Goal: Information Seeking & Learning: Check status

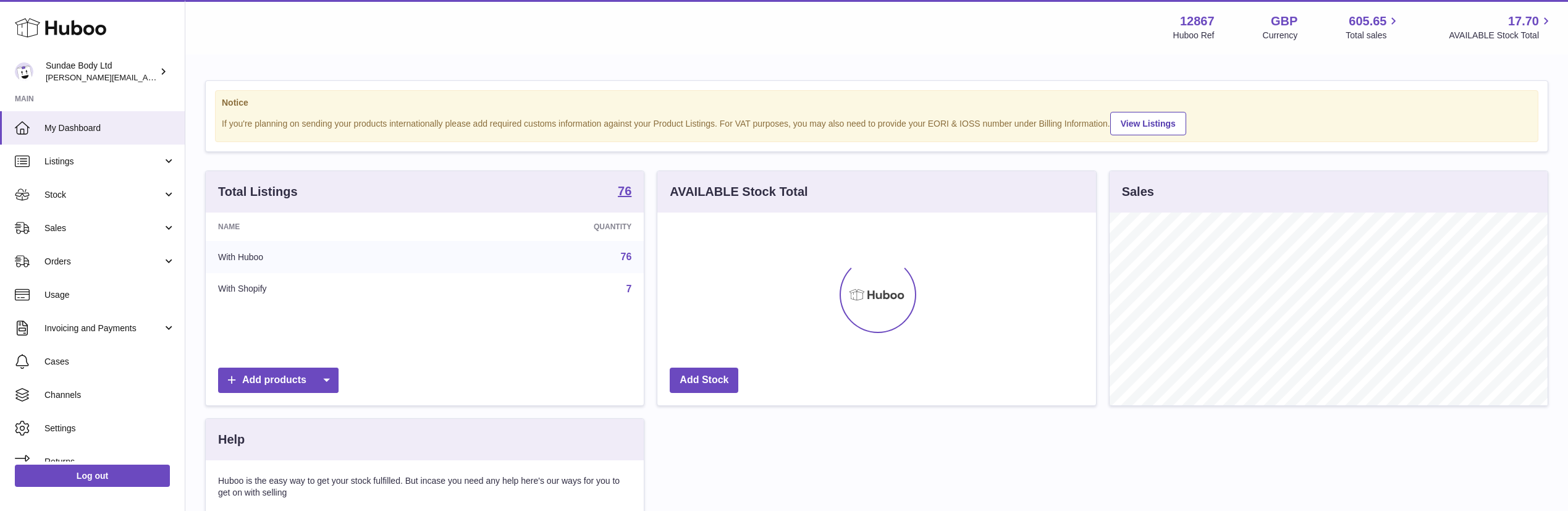
scroll to position [193, 439]
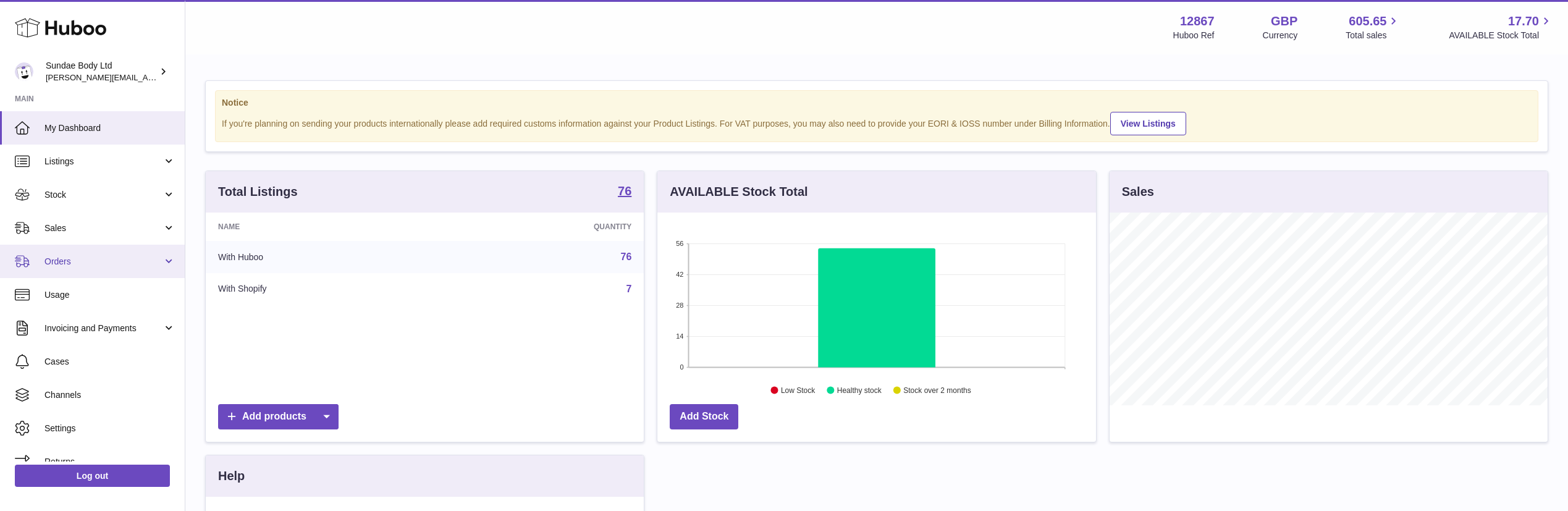
click at [59, 257] on span "Orders" at bounding box center [104, 261] width 118 height 12
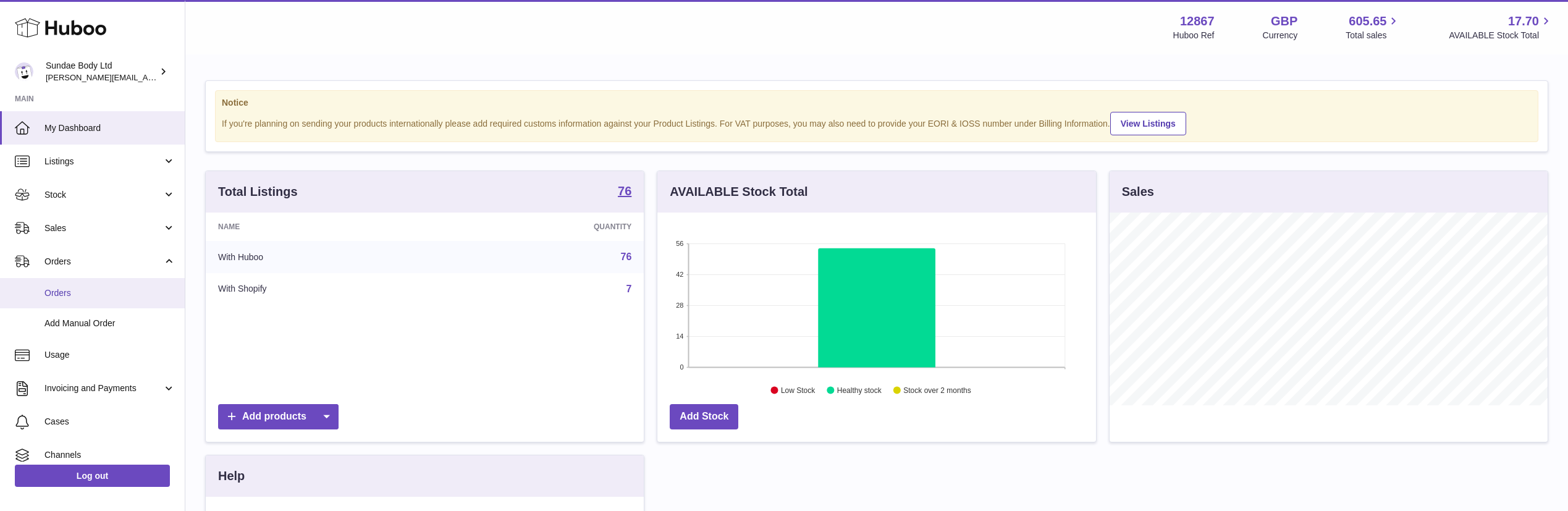
click at [49, 304] on link "Orders" at bounding box center [92, 292] width 185 height 30
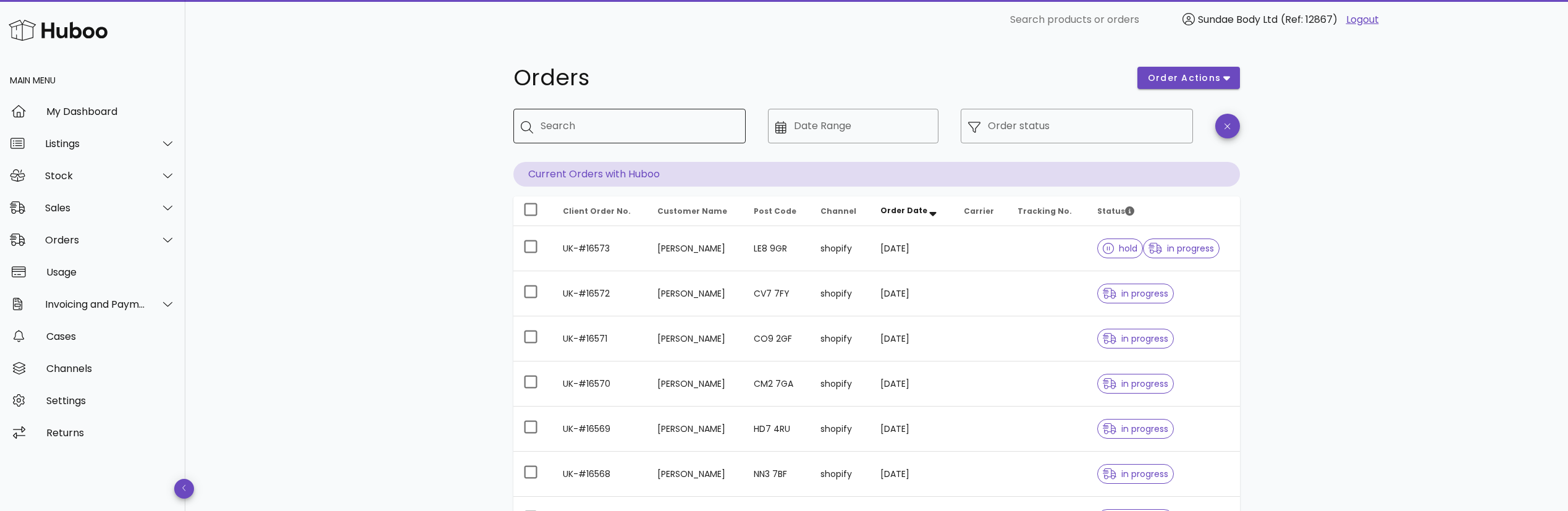
click at [606, 129] on input "Search" at bounding box center [638, 127] width 195 height 20
type input "******"
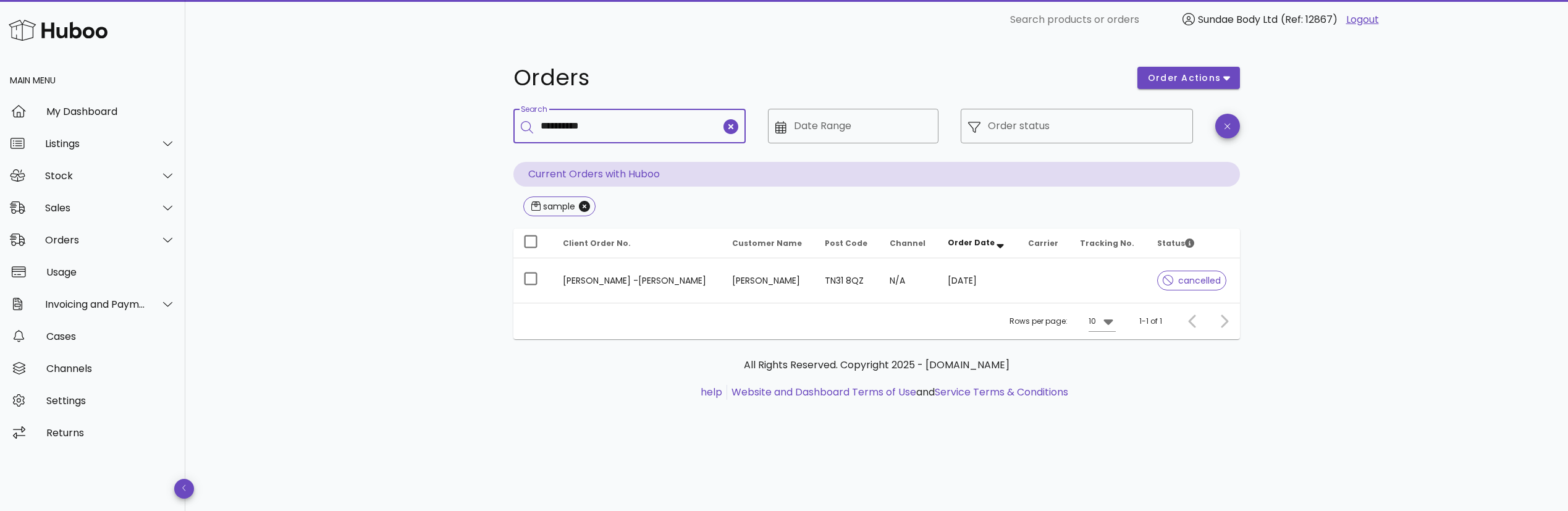
type input "**********"
click at [677, 207] on icon "Close" at bounding box center [677, 207] width 11 height 11
click at [582, 203] on icon "Close" at bounding box center [585, 207] width 11 height 11
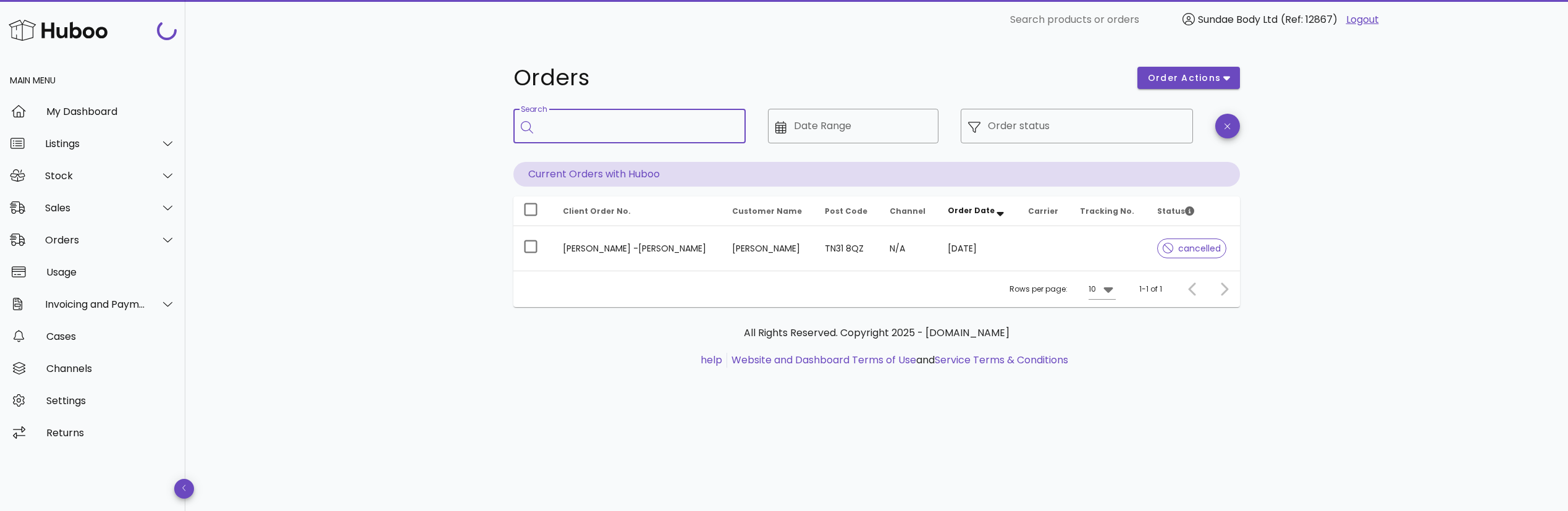
click at [576, 131] on input "Search" at bounding box center [638, 127] width 195 height 20
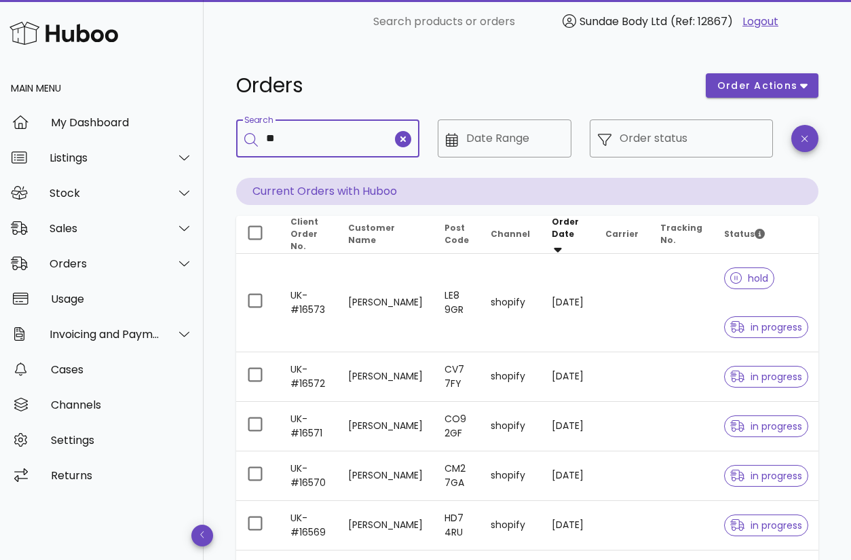
type input "*"
type input "**********"
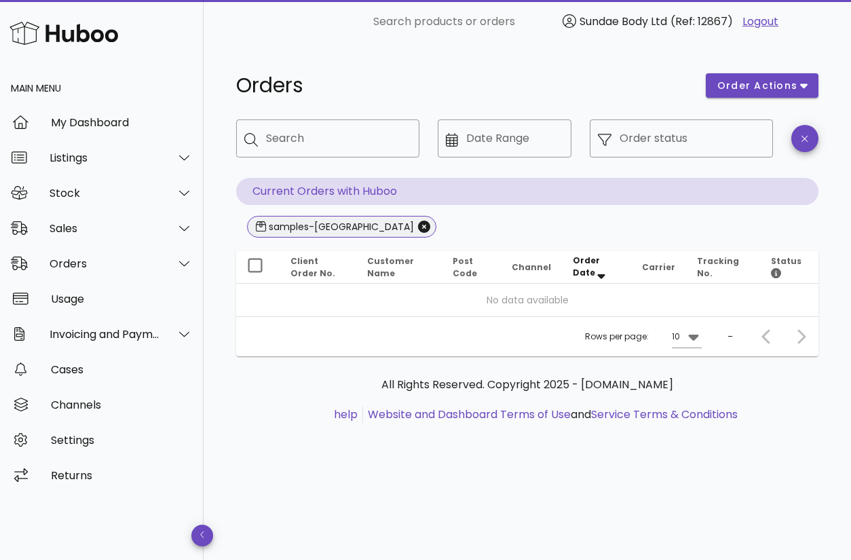
click at [375, 227] on span "samples-netherlands" at bounding box center [342, 226] width 172 height 20
click at [457, 142] on icon at bounding box center [452, 140] width 12 height 14
click at [418, 232] on icon "Close" at bounding box center [424, 227] width 12 height 12
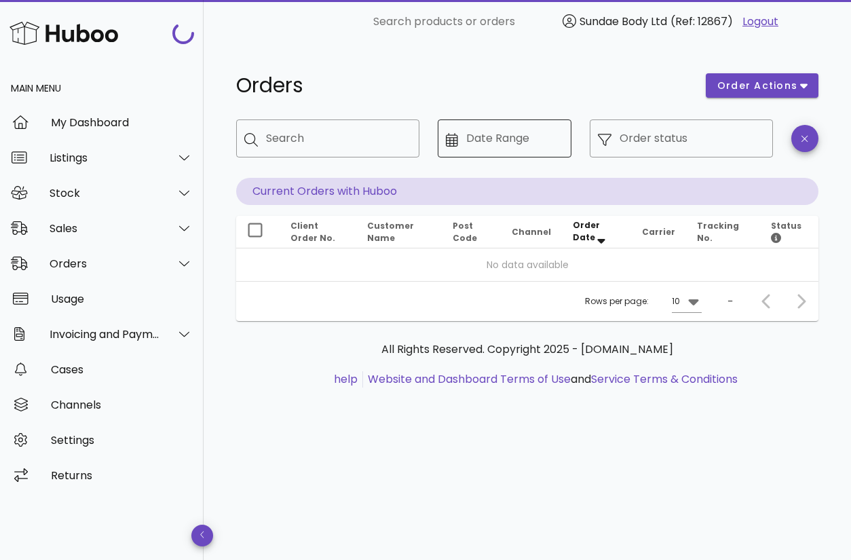
click at [462, 138] on div at bounding box center [456, 139] width 20 height 16
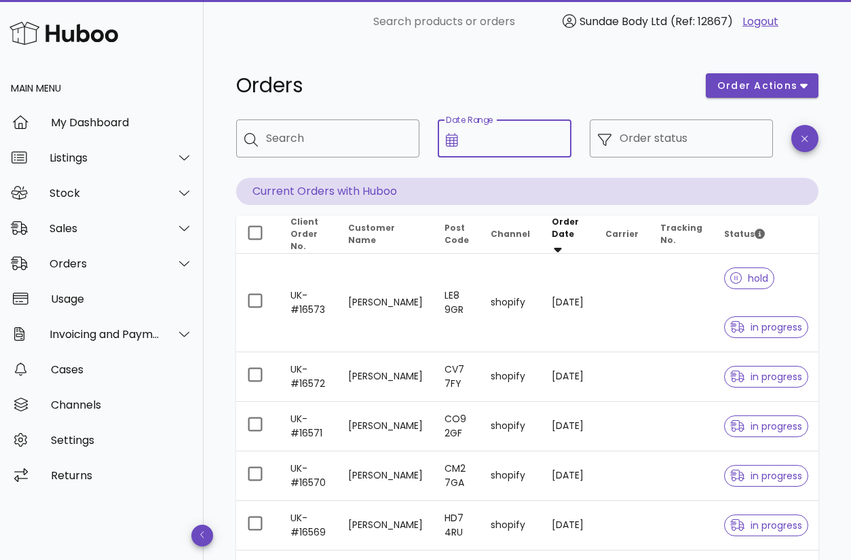
click at [453, 141] on icon at bounding box center [452, 140] width 12 height 14
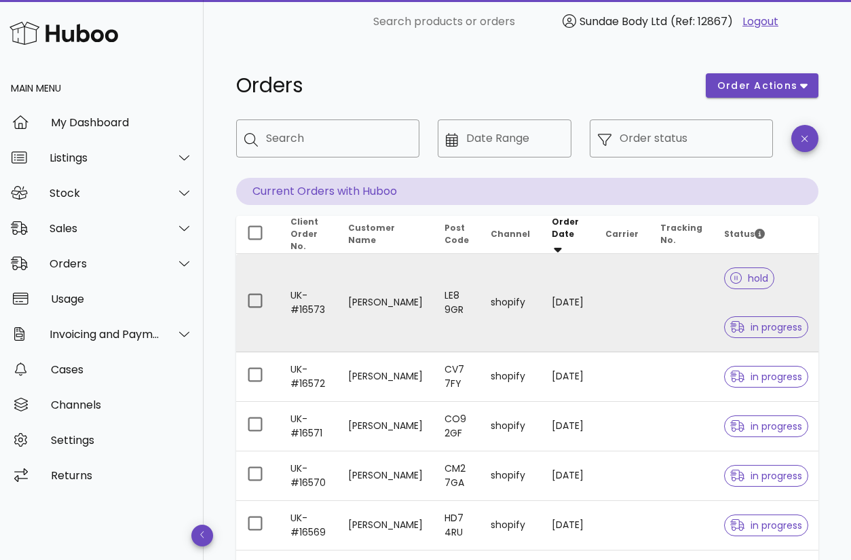
click at [383, 301] on td "[PERSON_NAME]" at bounding box center [385, 303] width 96 height 98
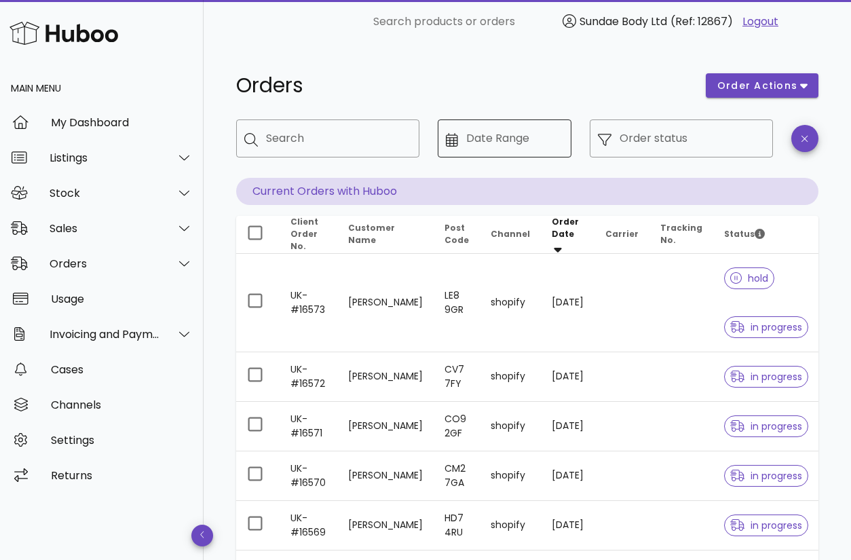
click at [474, 142] on input "Date Range" at bounding box center [514, 139] width 97 height 22
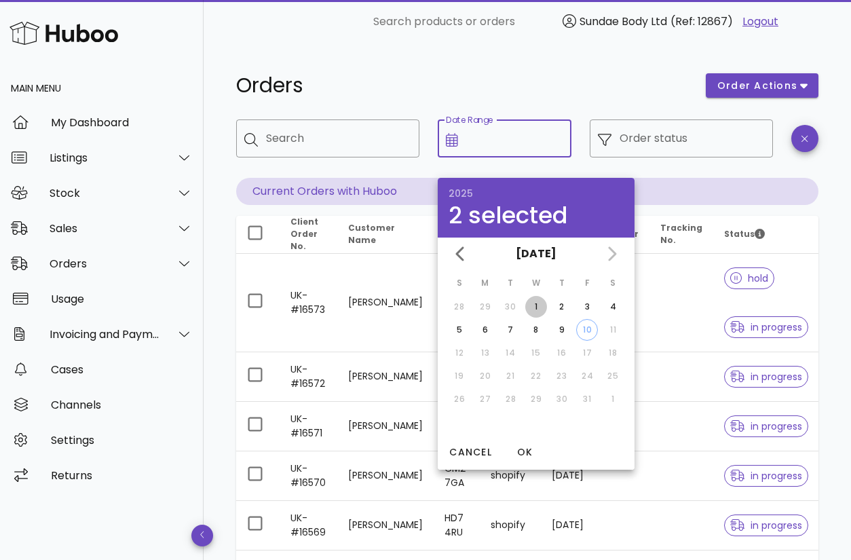
click at [536, 303] on div "1" at bounding box center [536, 307] width 22 height 12
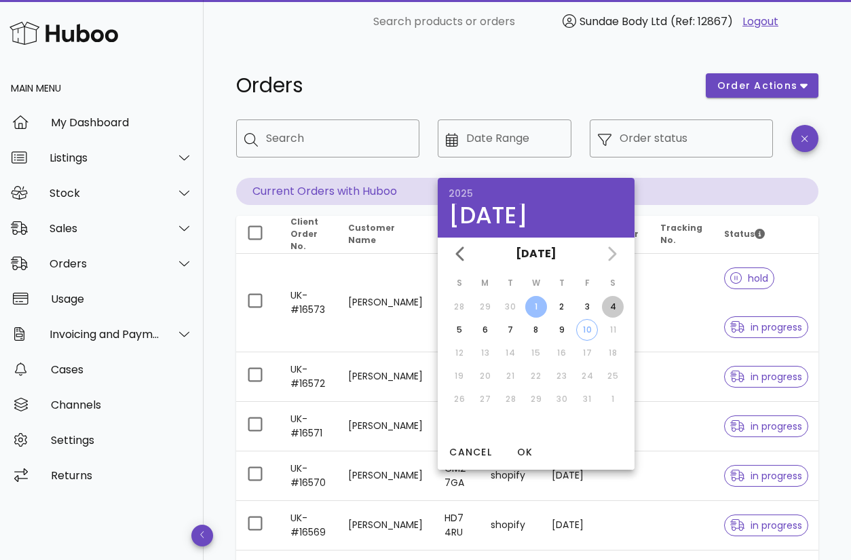
click at [611, 303] on div "4" at bounding box center [613, 307] width 22 height 12
type input "**********"
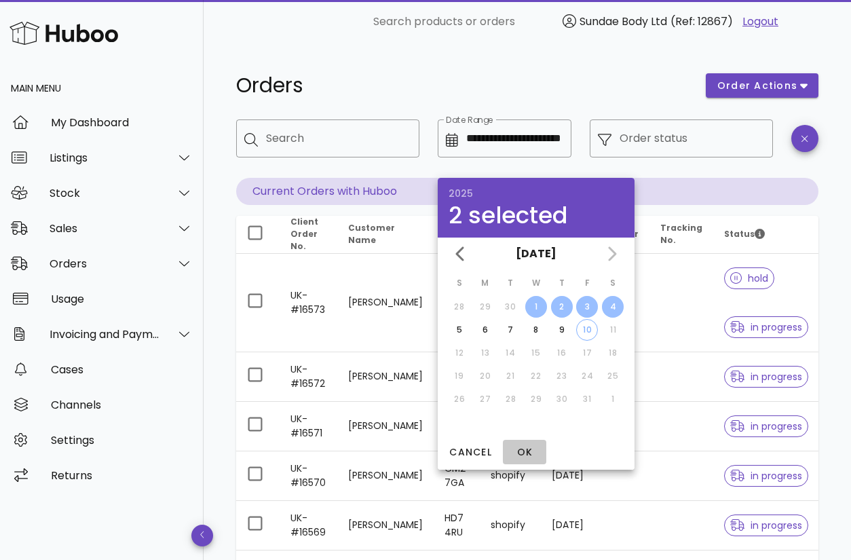
click at [525, 453] on span "OK" at bounding box center [524, 452] width 33 height 14
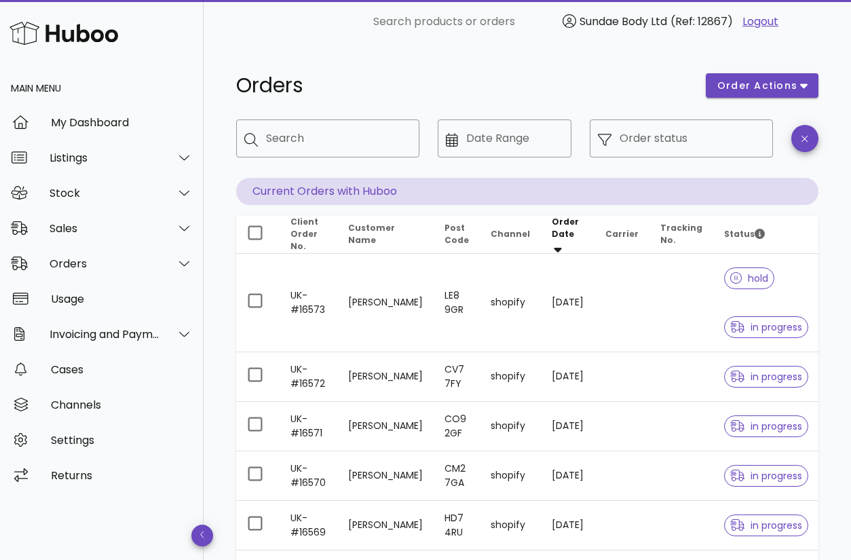
type input "**********"
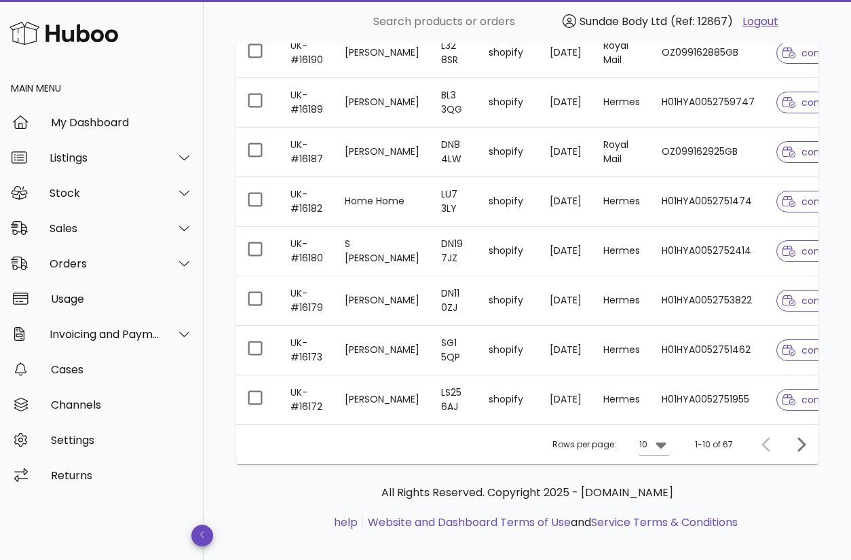
scroll to position [389, 0]
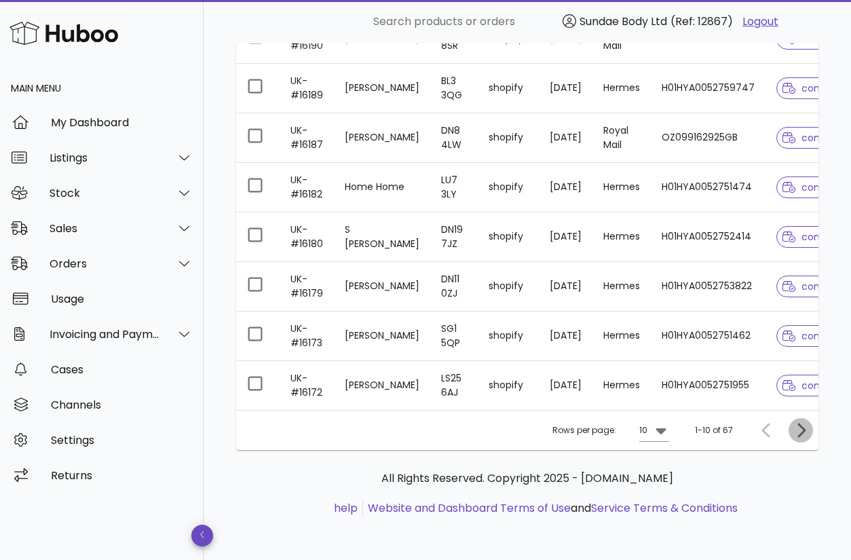
click at [798, 426] on icon "Next page" at bounding box center [801, 430] width 16 height 16
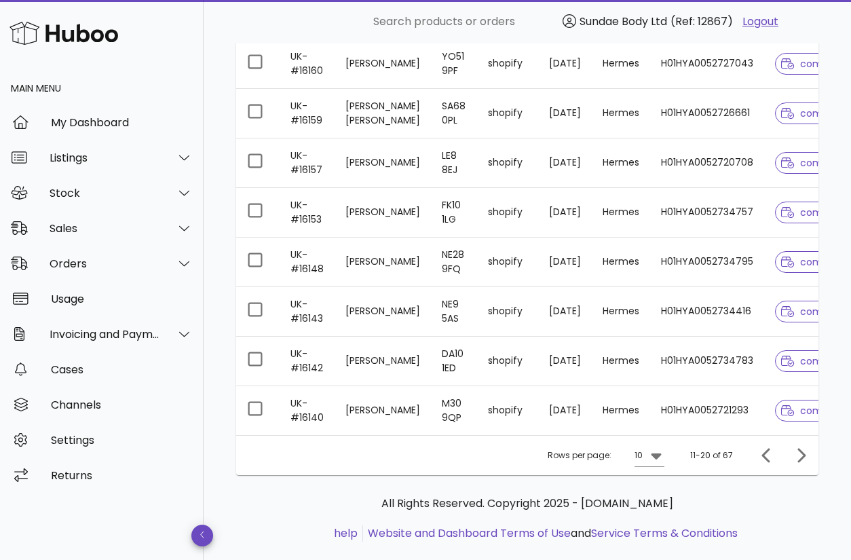
scroll to position [389, 0]
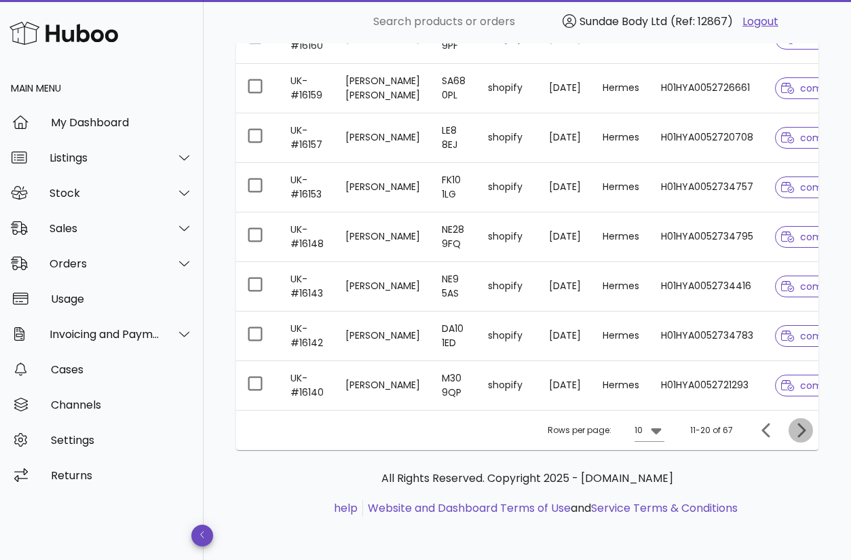
click at [799, 428] on icon "Next page" at bounding box center [801, 430] width 16 height 16
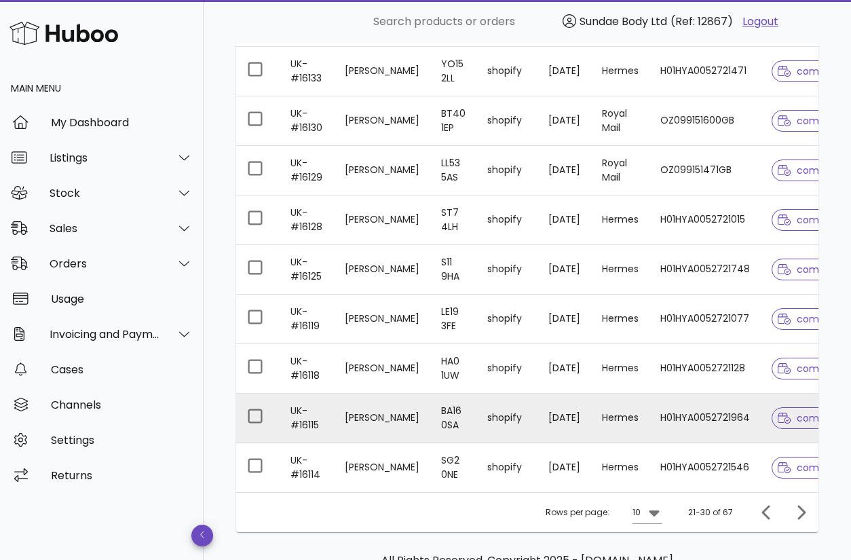
scroll to position [305, 0]
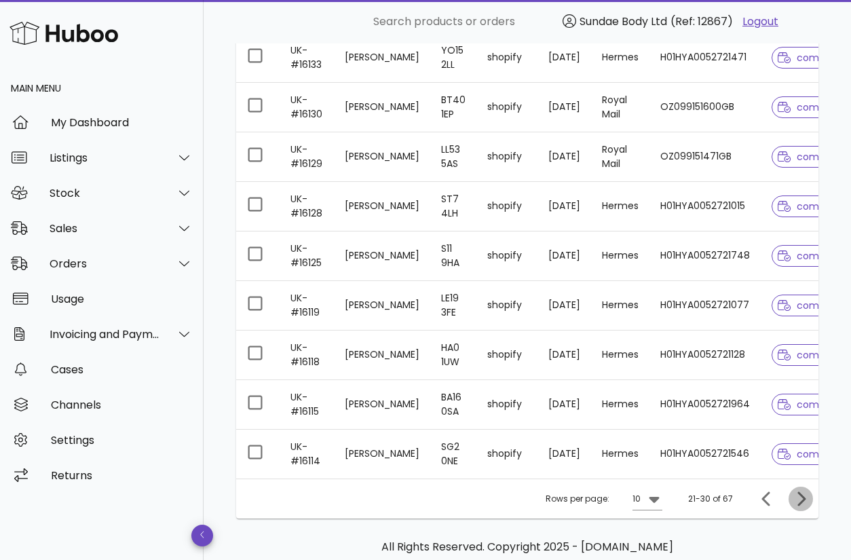
click at [798, 507] on icon "Next page" at bounding box center [801, 499] width 16 height 16
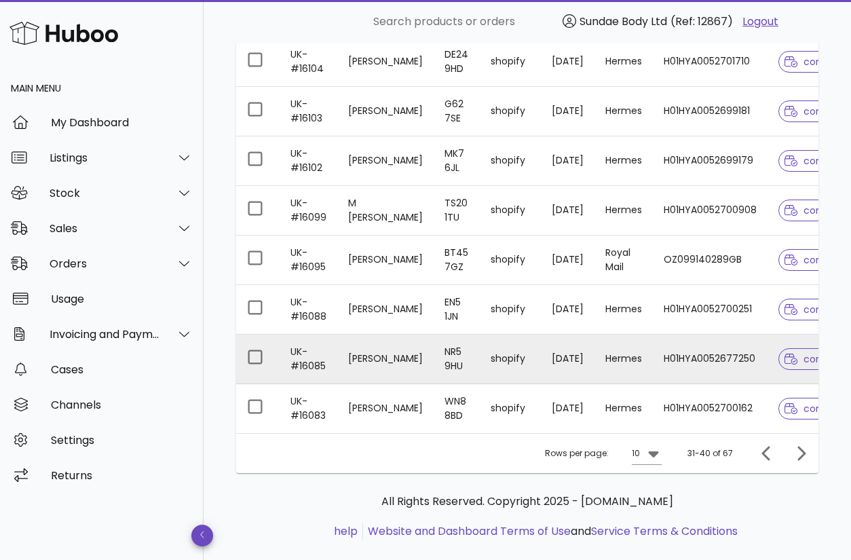
scroll to position [389, 0]
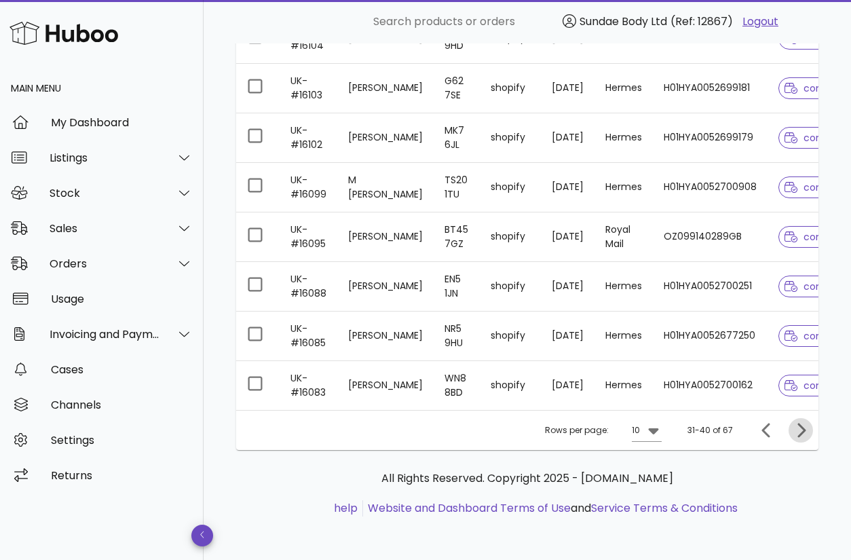
click at [794, 429] on icon "Next page" at bounding box center [801, 430] width 16 height 16
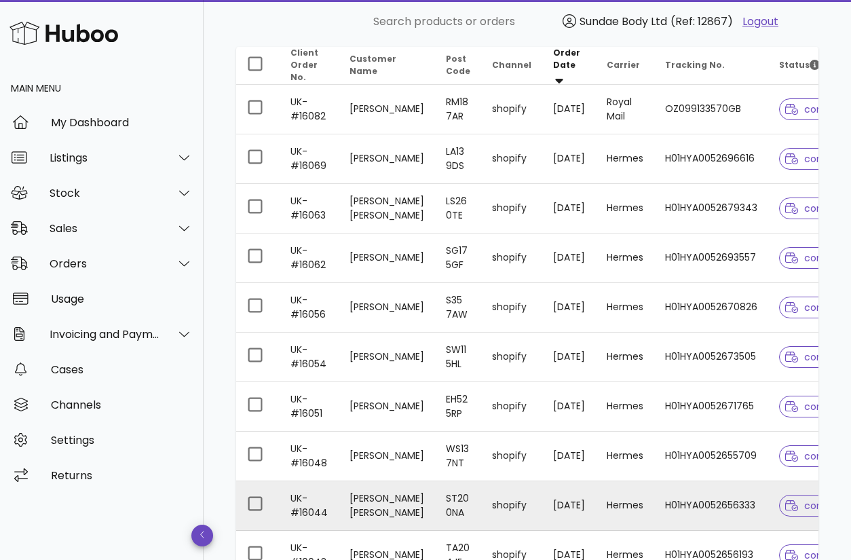
scroll to position [389, 0]
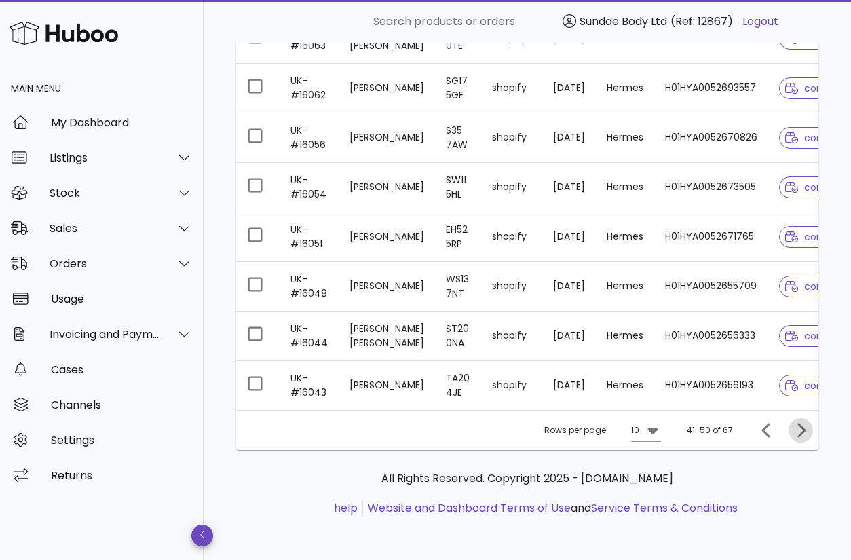
click at [798, 430] on icon "Next page" at bounding box center [801, 430] width 16 height 16
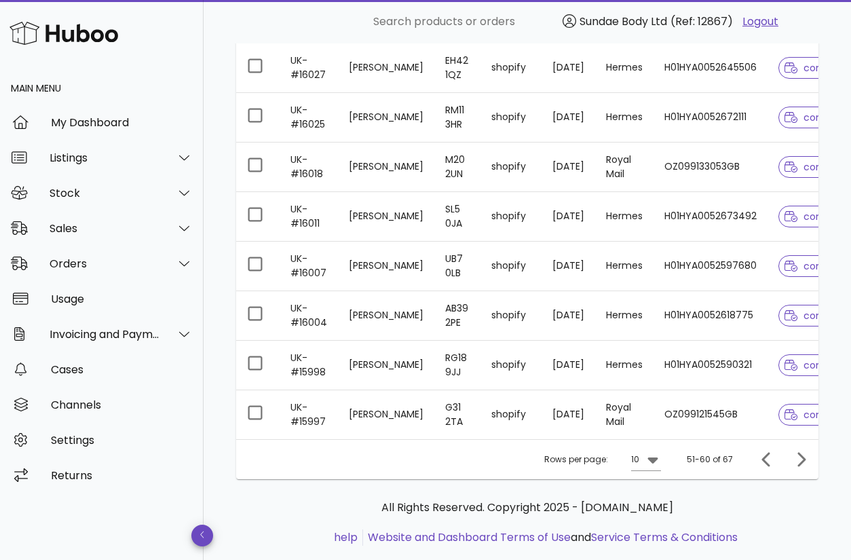
scroll to position [438, 0]
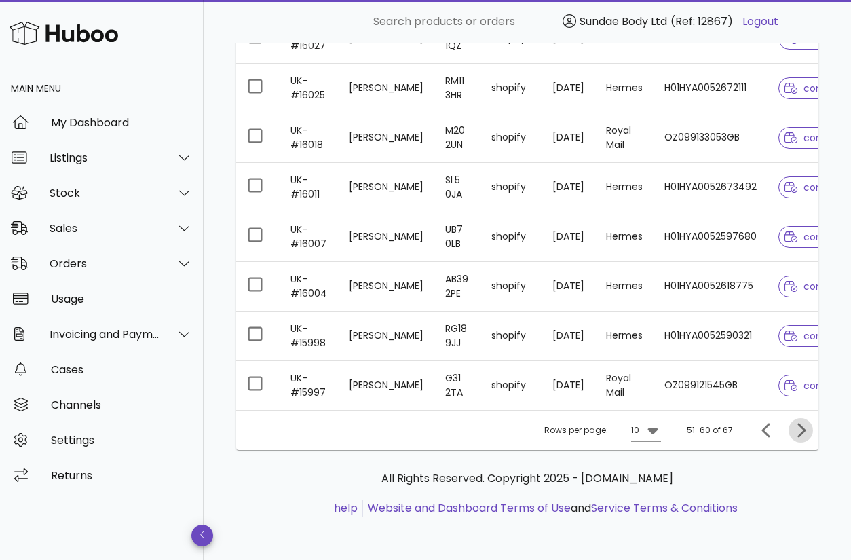
click at [797, 428] on icon "Next page" at bounding box center [801, 430] width 16 height 16
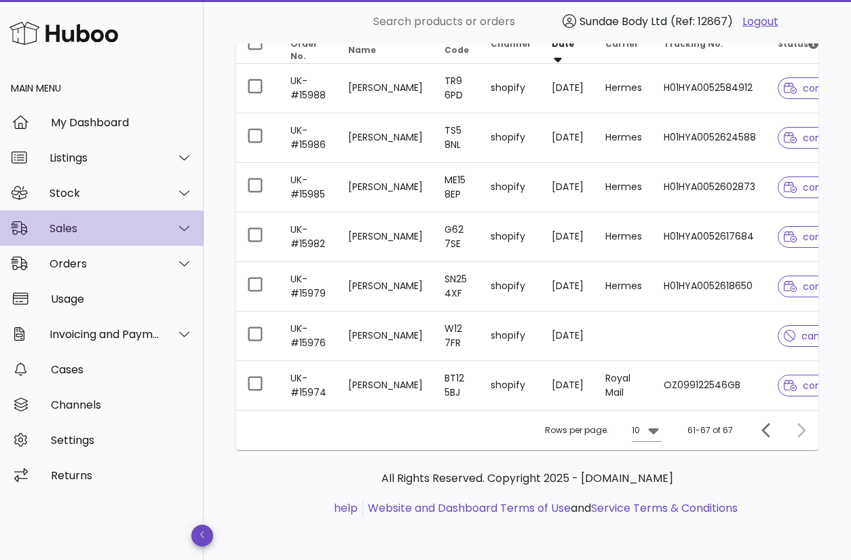
click at [56, 233] on div "Sales" at bounding box center [105, 228] width 111 height 13
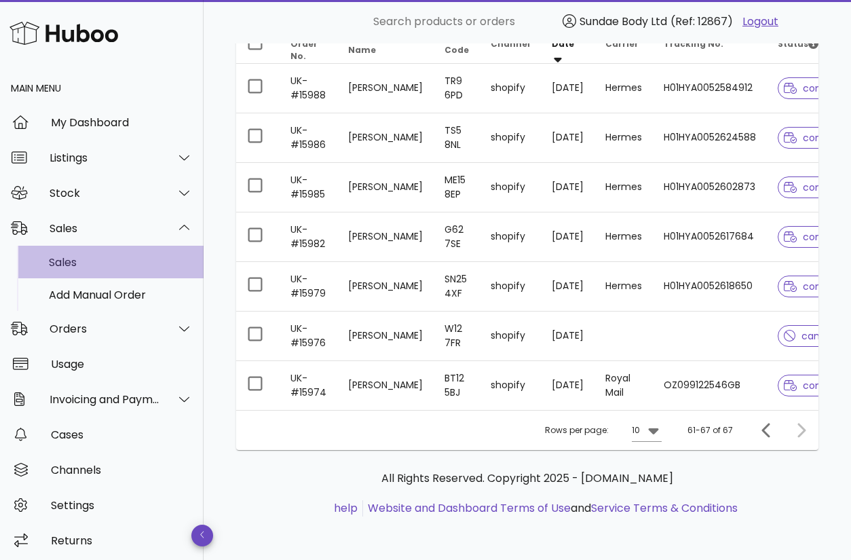
click at [62, 252] on div "Sales" at bounding box center [121, 262] width 144 height 29
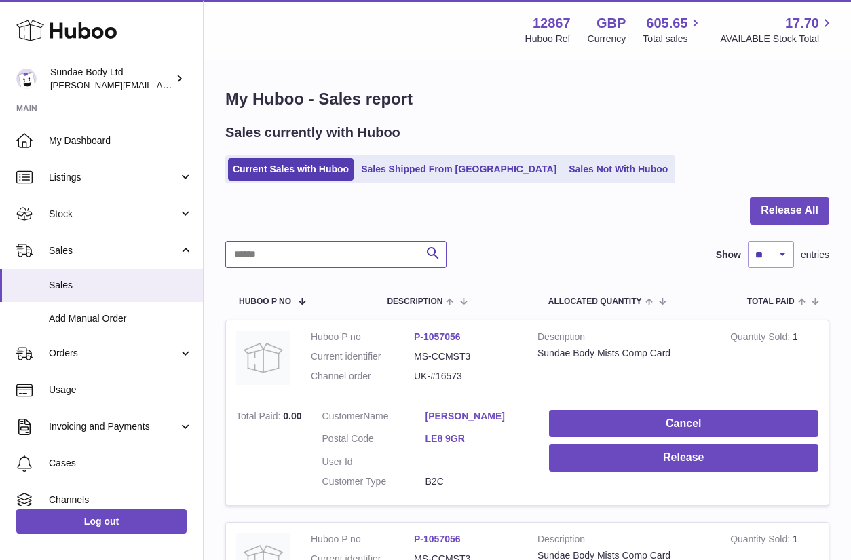
click at [292, 252] on input "text" at bounding box center [335, 254] width 221 height 27
type input "*******"
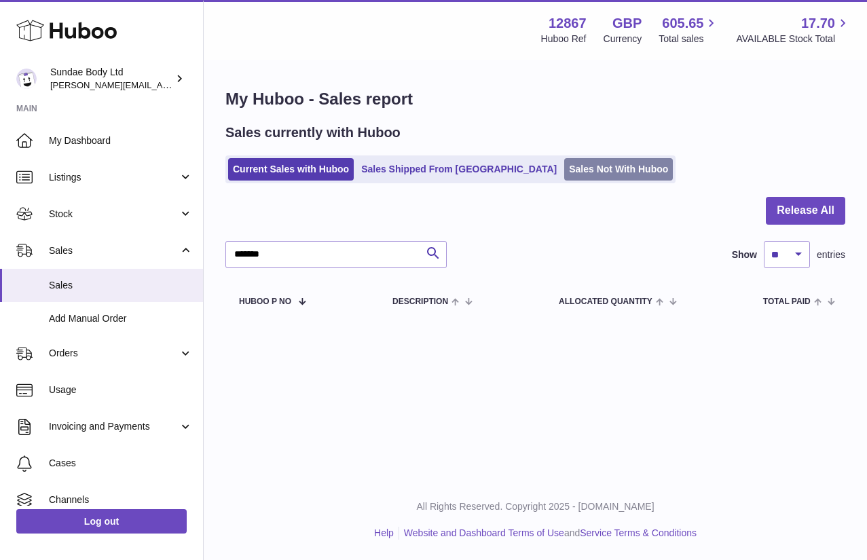
click at [564, 176] on link "Sales Not With Huboo" at bounding box center [618, 169] width 109 height 22
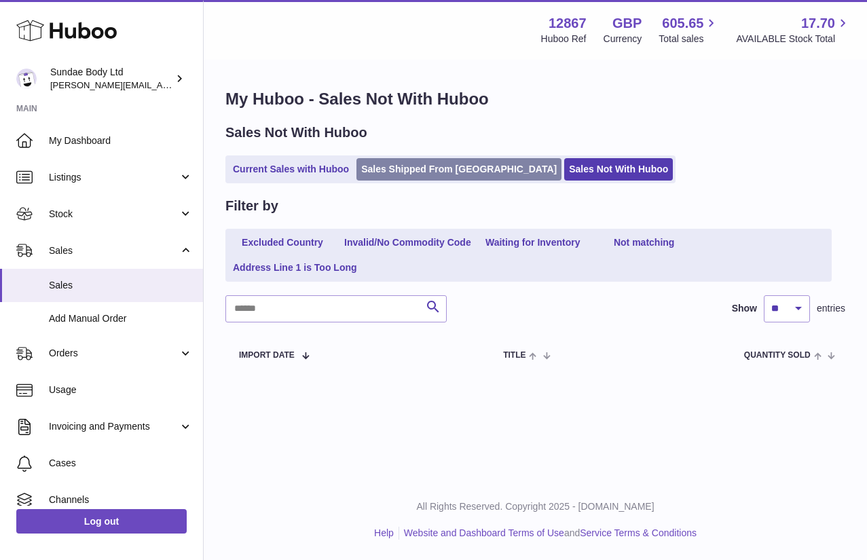
click at [429, 169] on link "Sales Shipped From Huboo" at bounding box center [458, 169] width 205 height 22
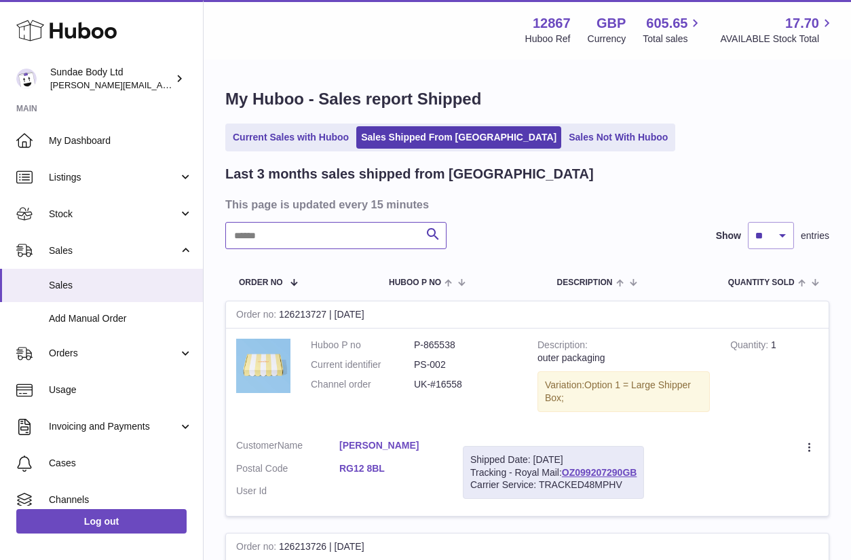
click at [295, 229] on input "text" at bounding box center [335, 235] width 221 height 27
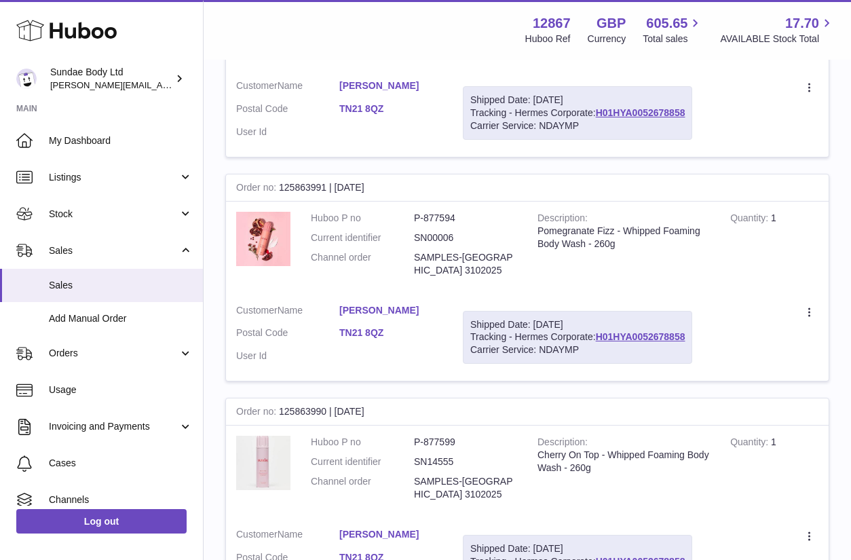
scroll to position [2123, 0]
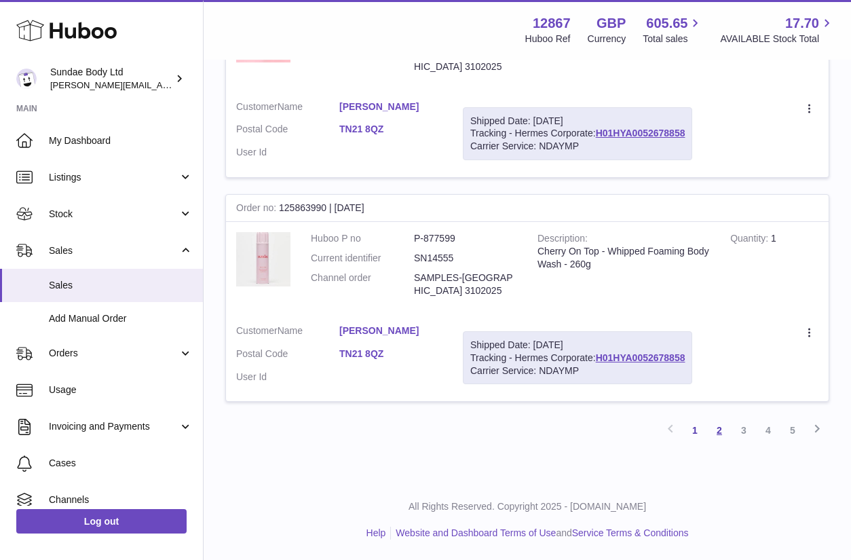
type input "*******"
click at [717, 432] on link "2" at bounding box center [719, 430] width 24 height 24
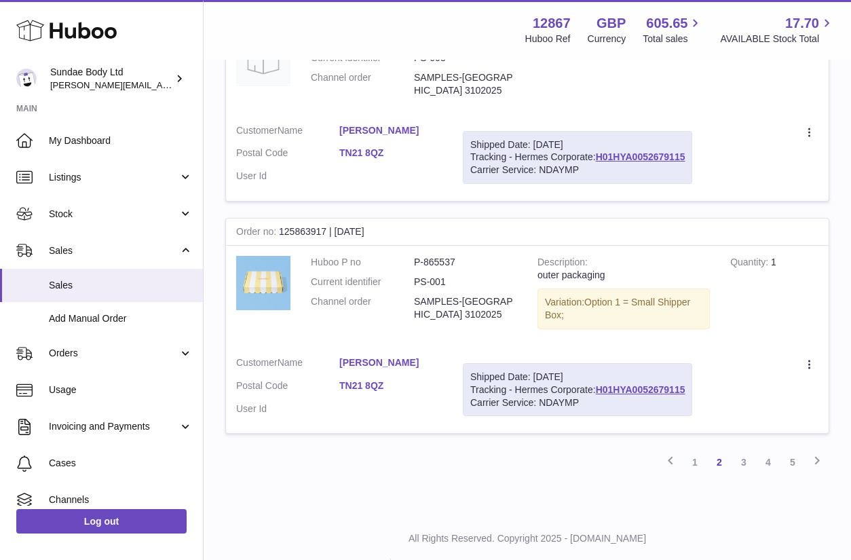
scroll to position [2156, 0]
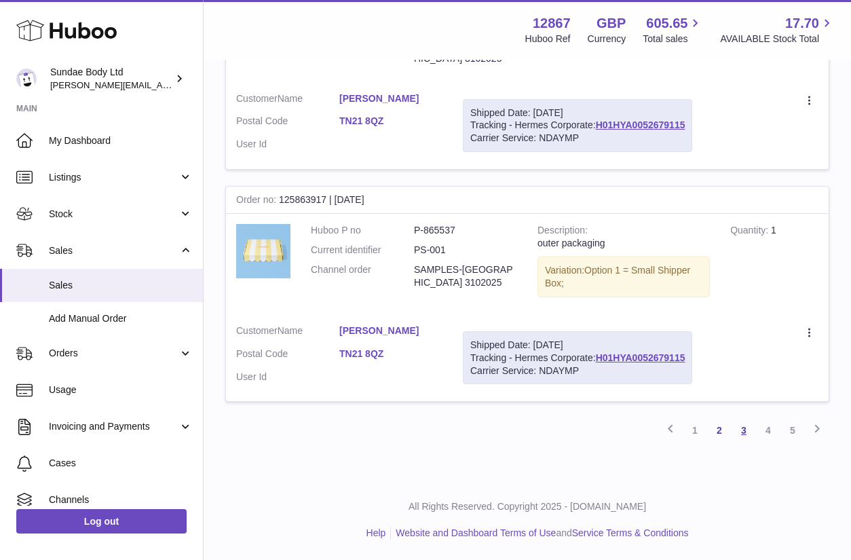
click at [739, 427] on link "3" at bounding box center [744, 430] width 24 height 24
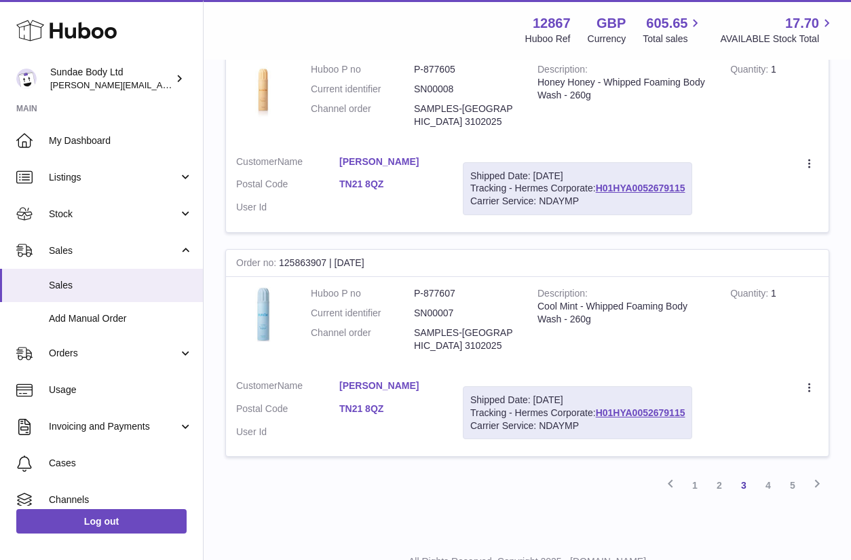
scroll to position [2038, 0]
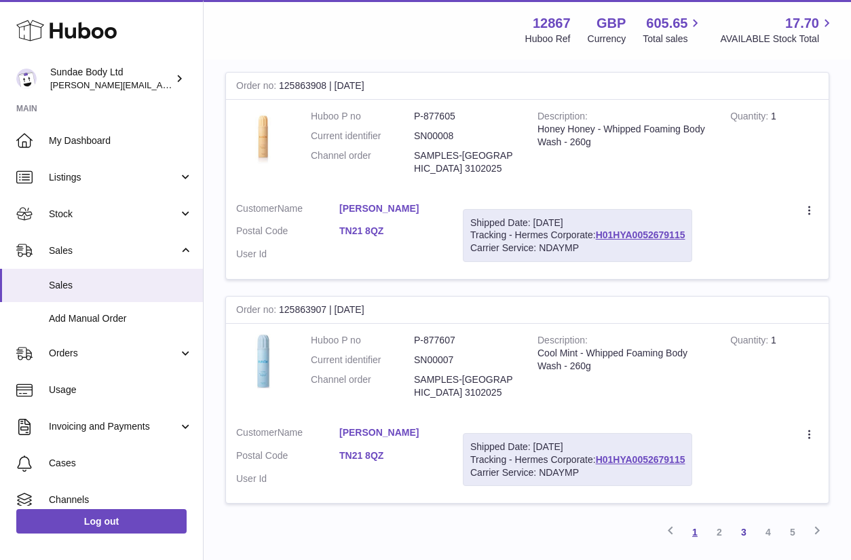
click at [694, 527] on link "1" at bounding box center [695, 532] width 24 height 24
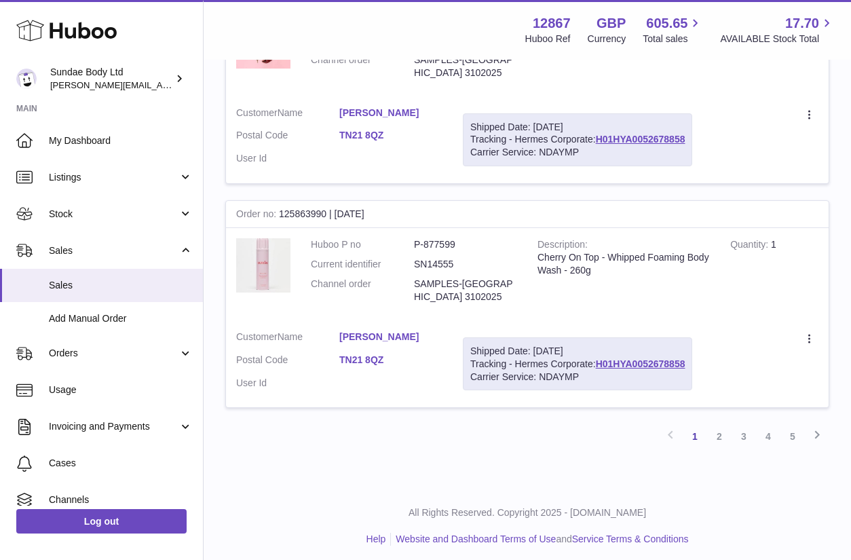
scroll to position [2123, 0]
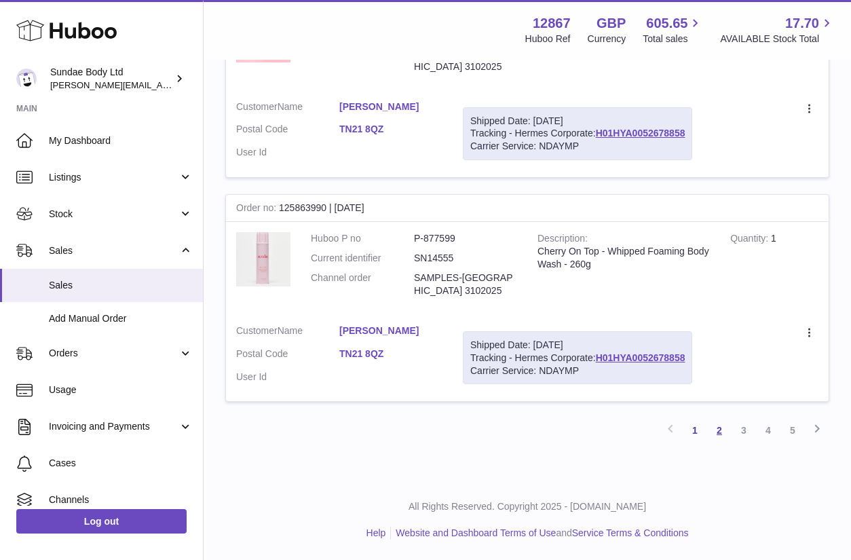
click at [712, 426] on link "2" at bounding box center [719, 430] width 24 height 24
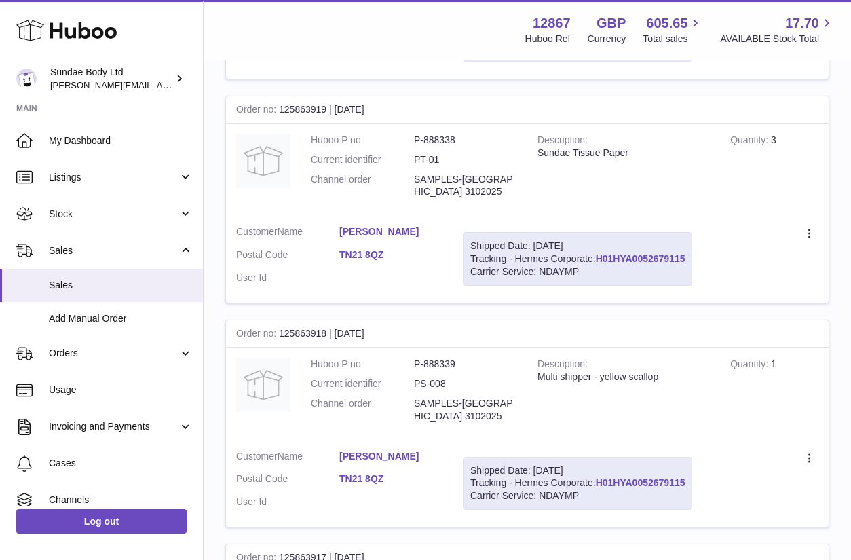
scroll to position [2156, 0]
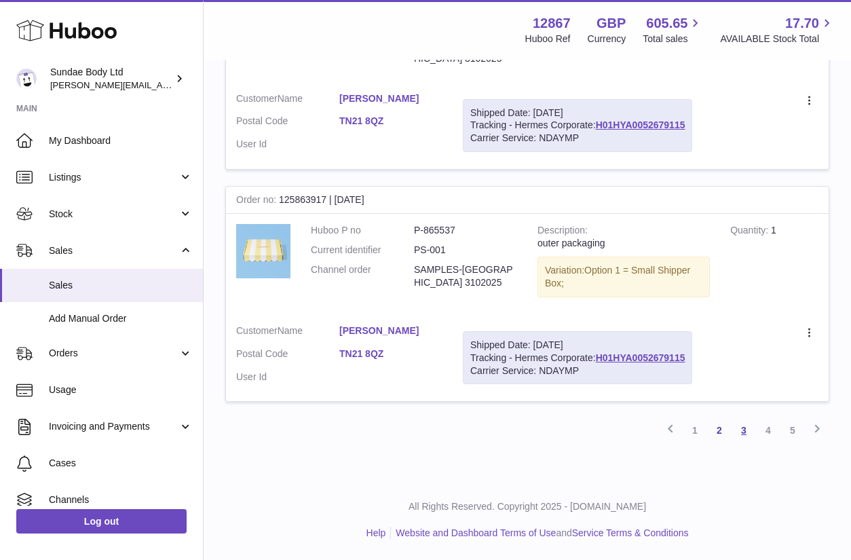
click at [745, 433] on link "3" at bounding box center [744, 430] width 24 height 24
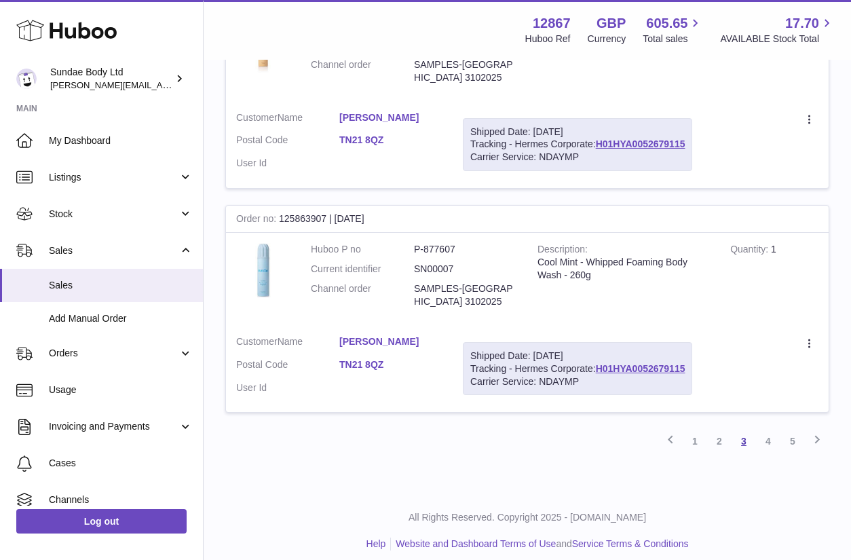
scroll to position [2140, 0]
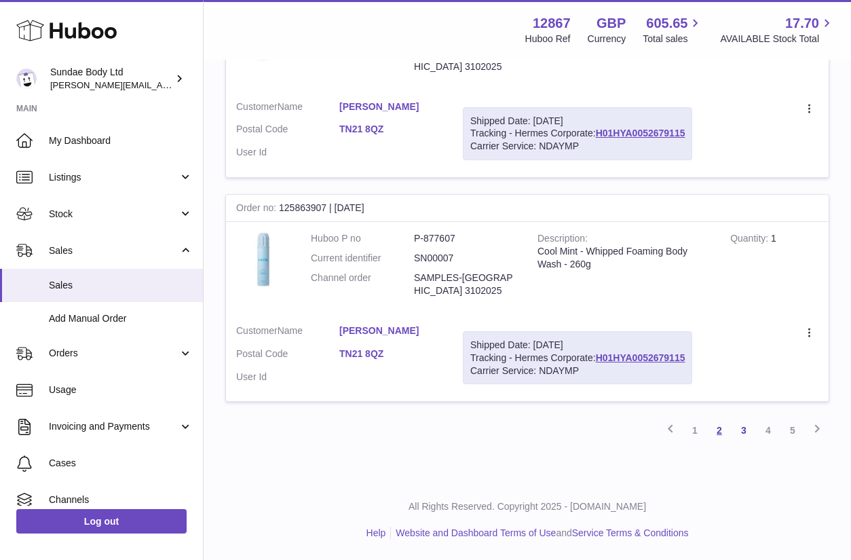
click at [723, 433] on link "2" at bounding box center [719, 430] width 24 height 24
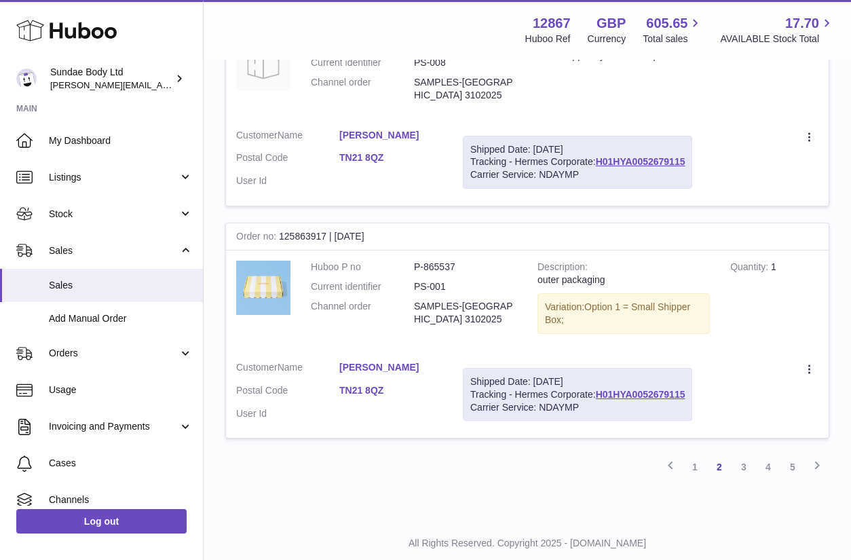
scroll to position [2156, 0]
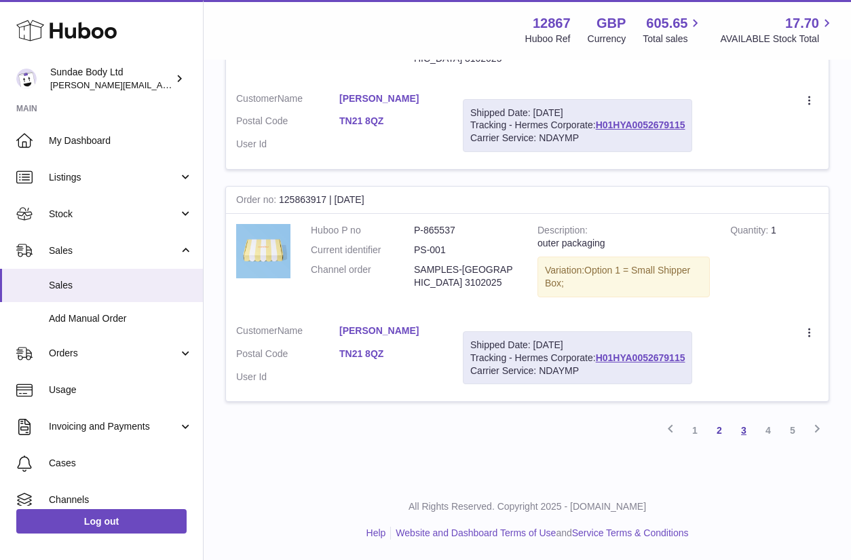
click at [746, 430] on link "3" at bounding box center [744, 430] width 24 height 24
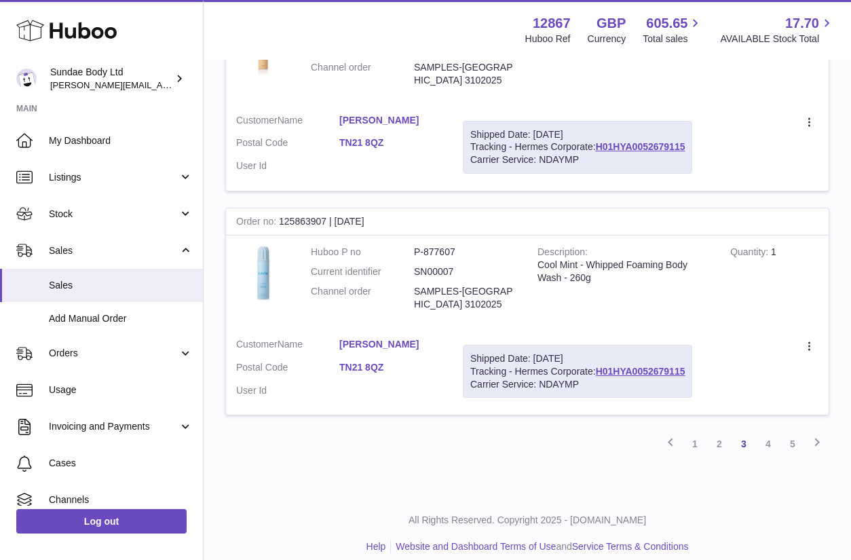
scroll to position [2140, 0]
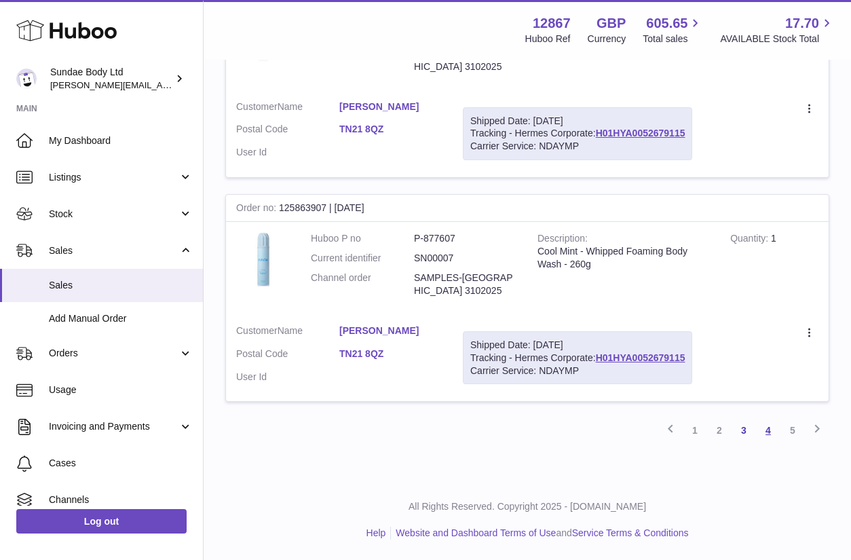
click at [766, 432] on link "4" at bounding box center [768, 430] width 24 height 24
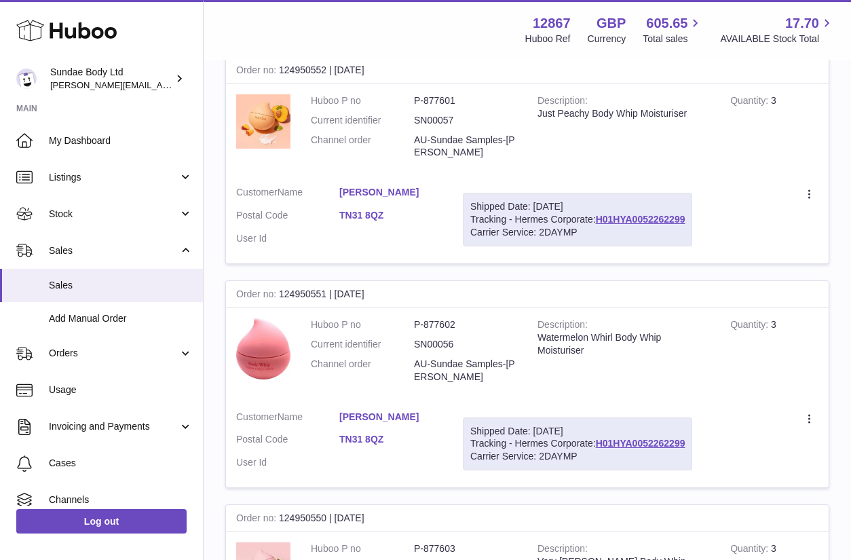
scroll to position [2036, 0]
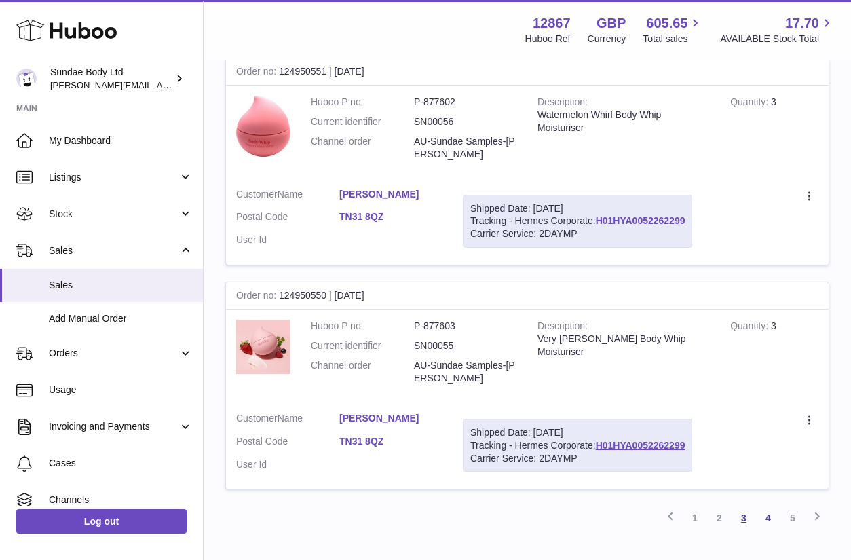
click at [744, 517] on link "3" at bounding box center [744, 518] width 24 height 24
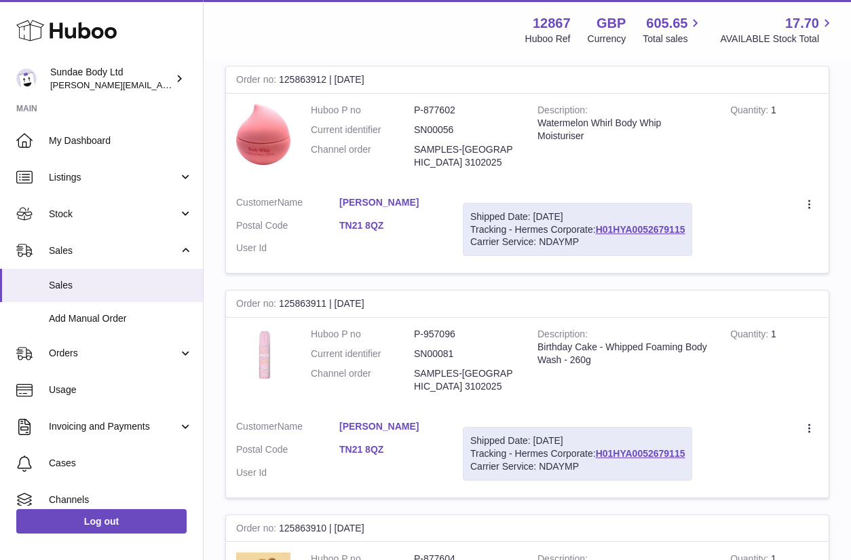
scroll to position [1181, 0]
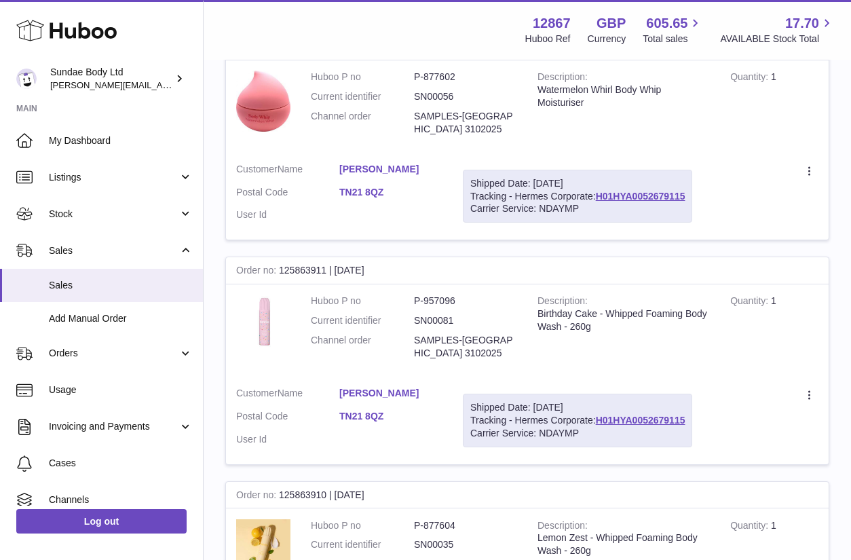
click at [688, 344] on td "Description Birthday Cake - Whipped Foaming Body Wash - 260g" at bounding box center [623, 330] width 193 height 92
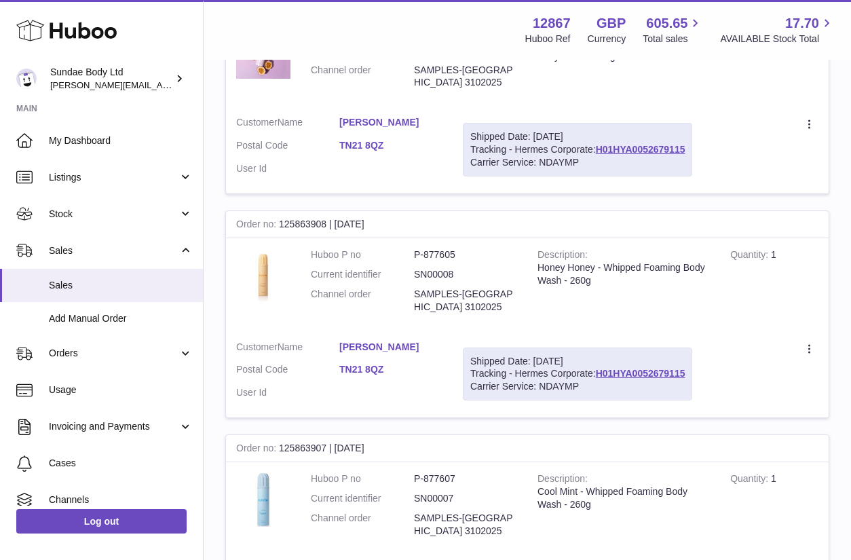
scroll to position [2138, 0]
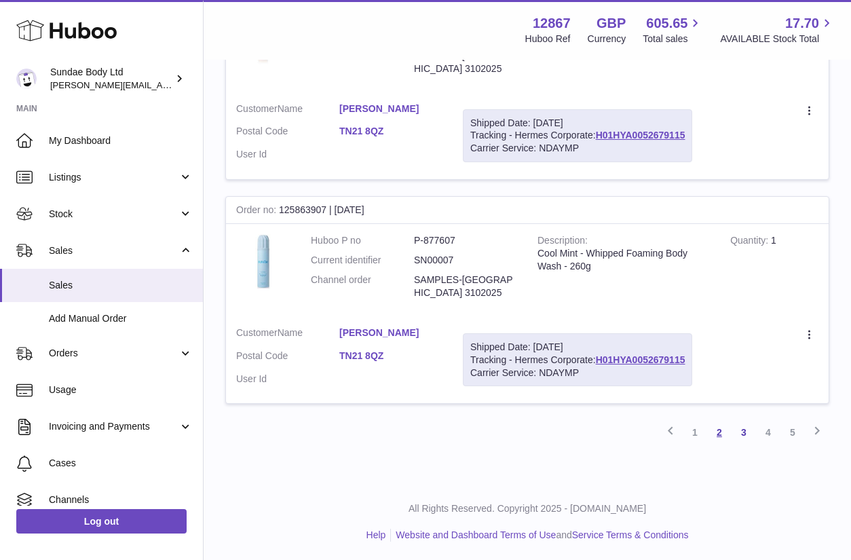
click at [717, 432] on link "2" at bounding box center [719, 432] width 24 height 24
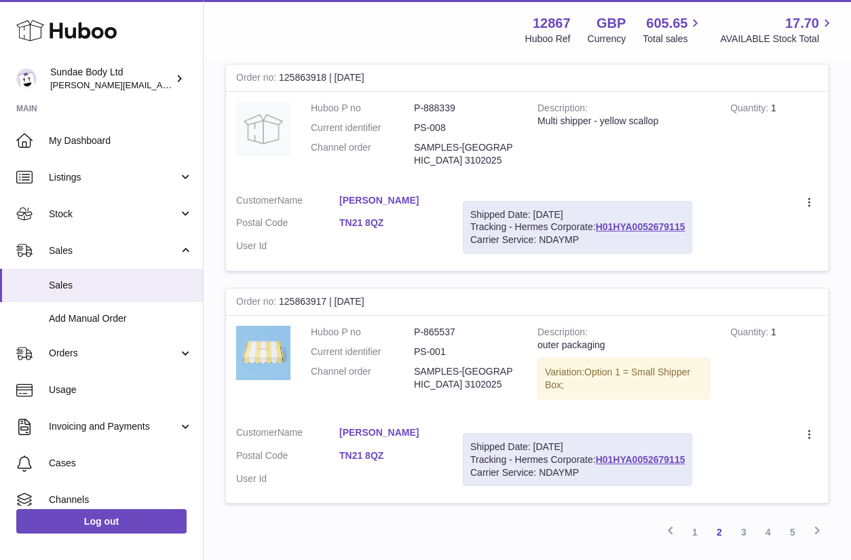
scroll to position [2156, 0]
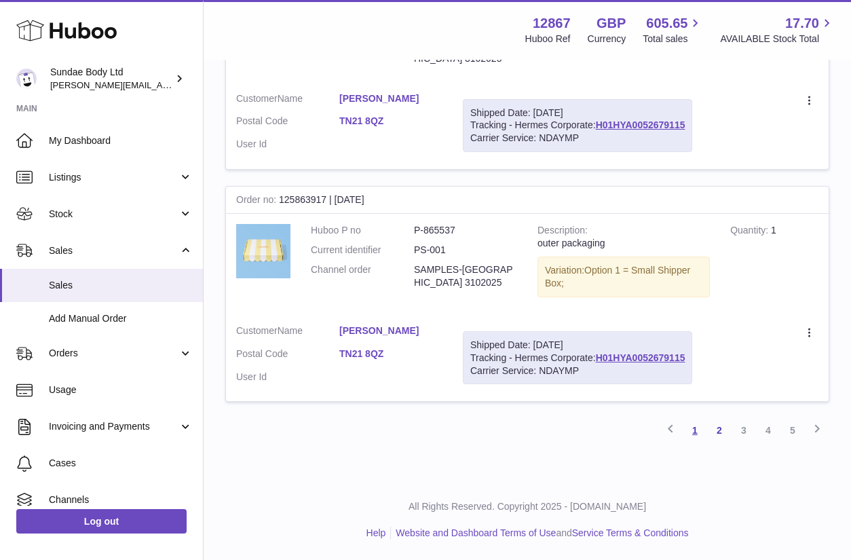
click at [694, 426] on link "1" at bounding box center [695, 430] width 24 height 24
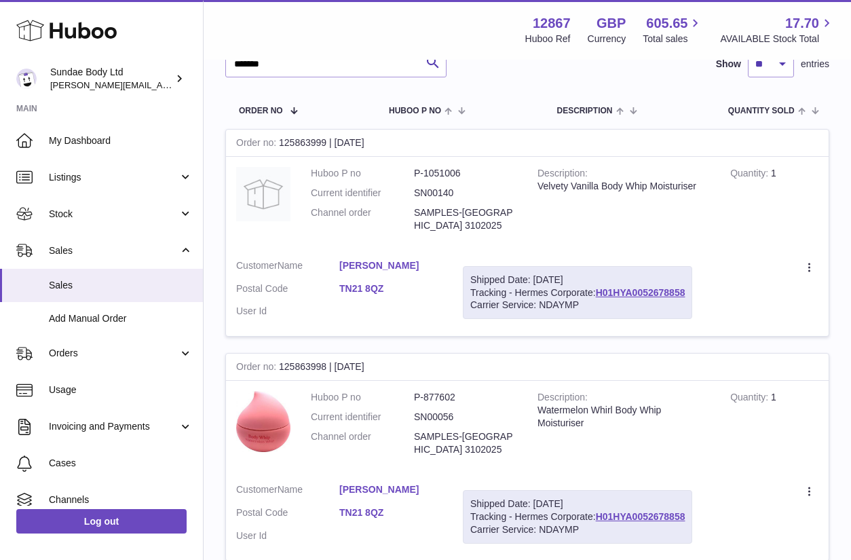
scroll to position [102, 0]
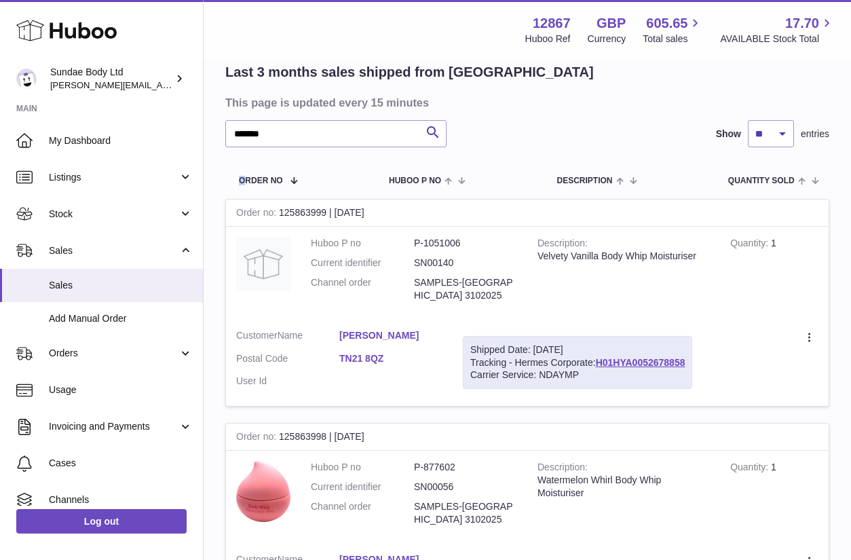
drag, startPoint x: 206, startPoint y: 155, endPoint x: 244, endPoint y: 156, distance: 37.4
